Goal: Go to known website: Go to known website

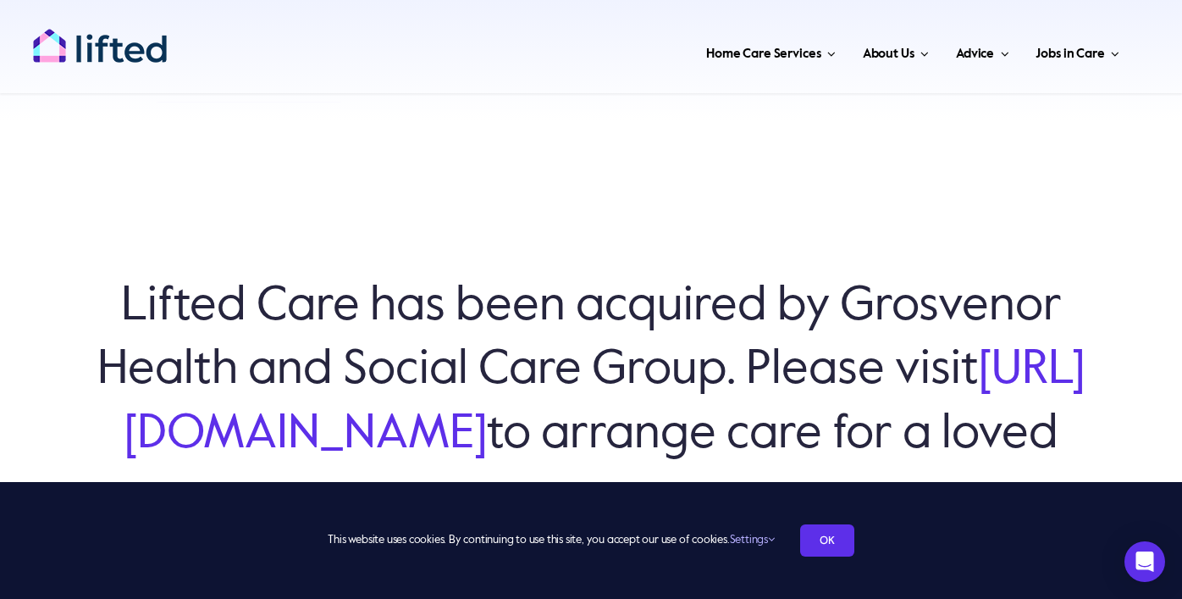
click at [618, 422] on link "[URL][DOMAIN_NAME]" at bounding box center [604, 401] width 961 height 111
click at [141, 52] on img "lifted-logo" at bounding box center [99, 46] width 135 height 36
click at [586, 435] on link "[URL][DOMAIN_NAME]" at bounding box center [604, 401] width 961 height 111
